Goal: Transaction & Acquisition: Purchase product/service

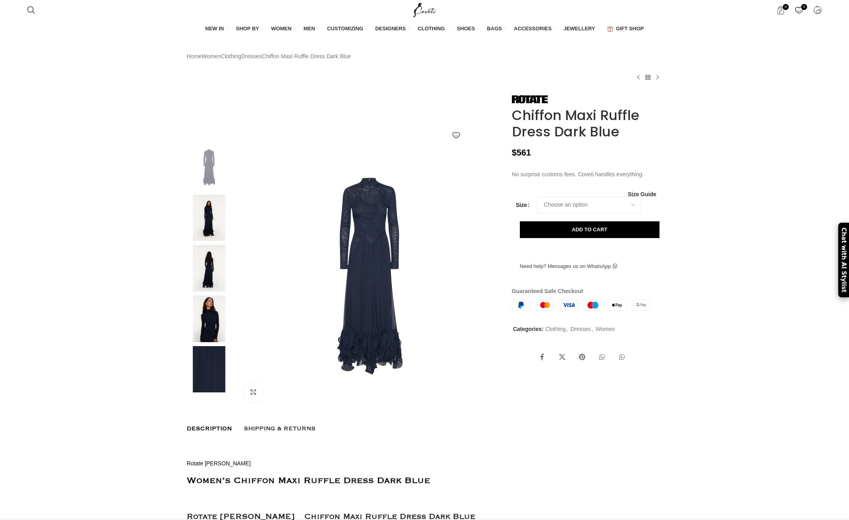
click at [212, 287] on img at bounding box center [209, 268] width 49 height 47
click at [209, 333] on img at bounding box center [209, 319] width 49 height 47
click at [340, 277] on img at bounding box center [369, 276] width 264 height 264
click at [212, 342] on img at bounding box center [209, 319] width 49 height 47
click at [211, 387] on img at bounding box center [209, 369] width 49 height 47
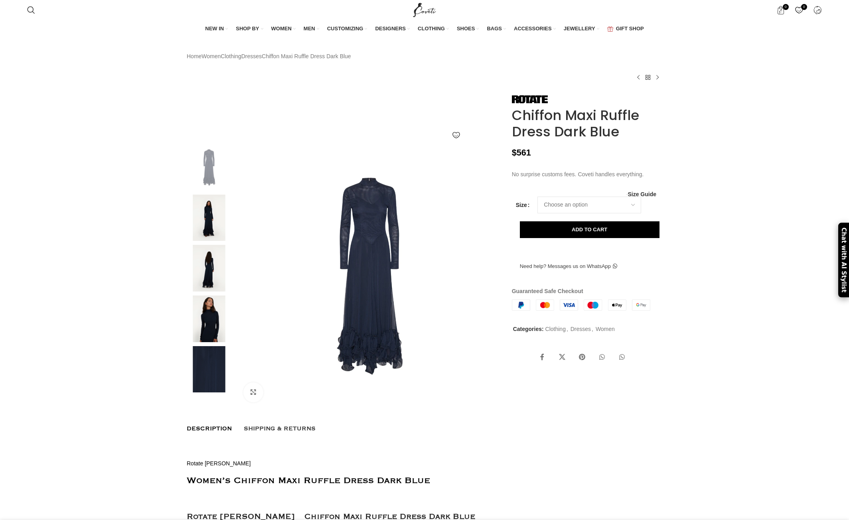
click at [211, 387] on img at bounding box center [209, 369] width 49 height 47
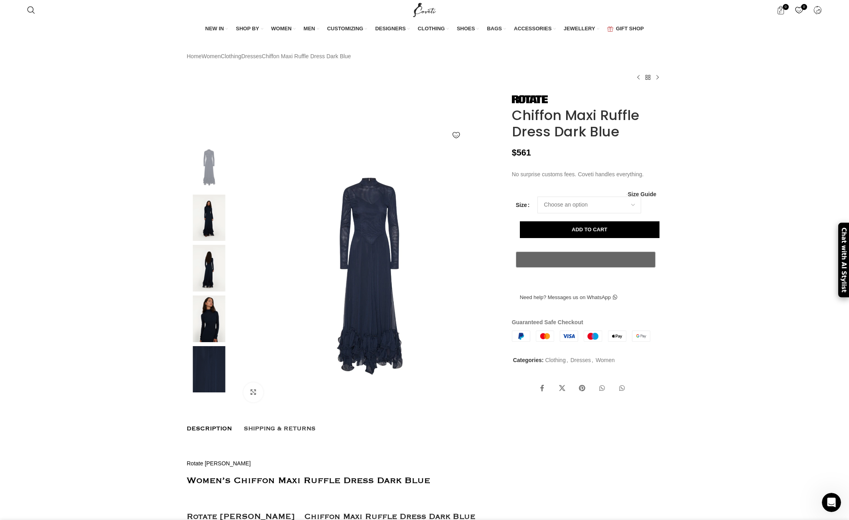
scroll to position [0, 84]
